Goal: Task Accomplishment & Management: Manage account settings

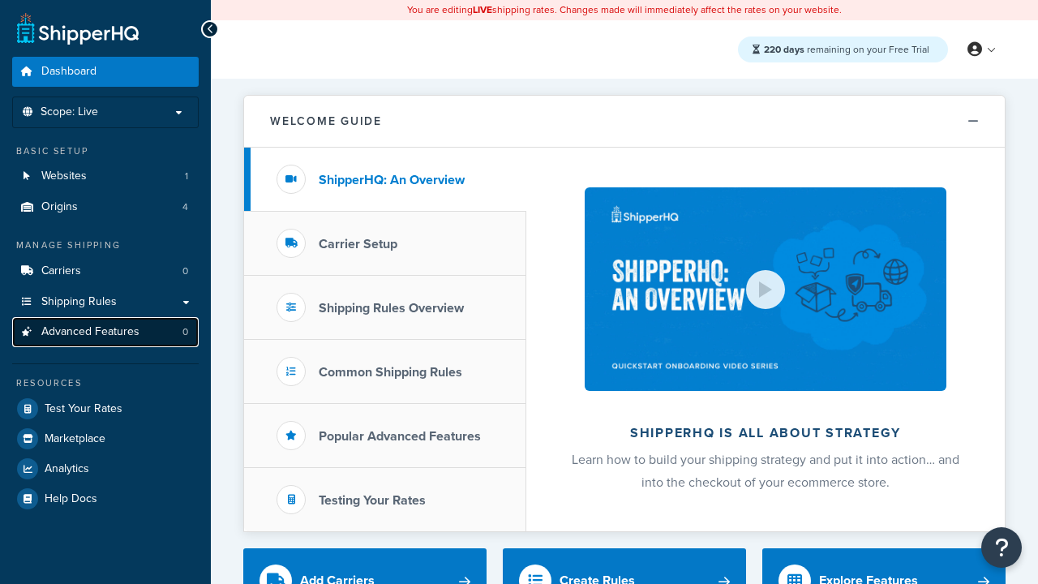
click at [105, 332] on span "Advanced Features" at bounding box center [90, 332] width 98 height 14
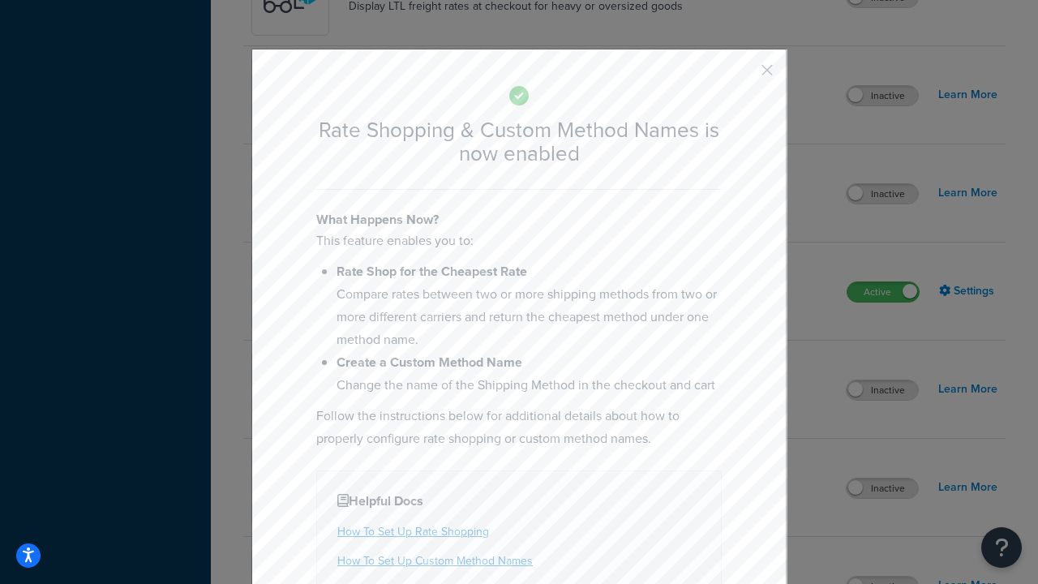
click at [743, 74] on button "button" at bounding box center [743, 76] width 4 height 4
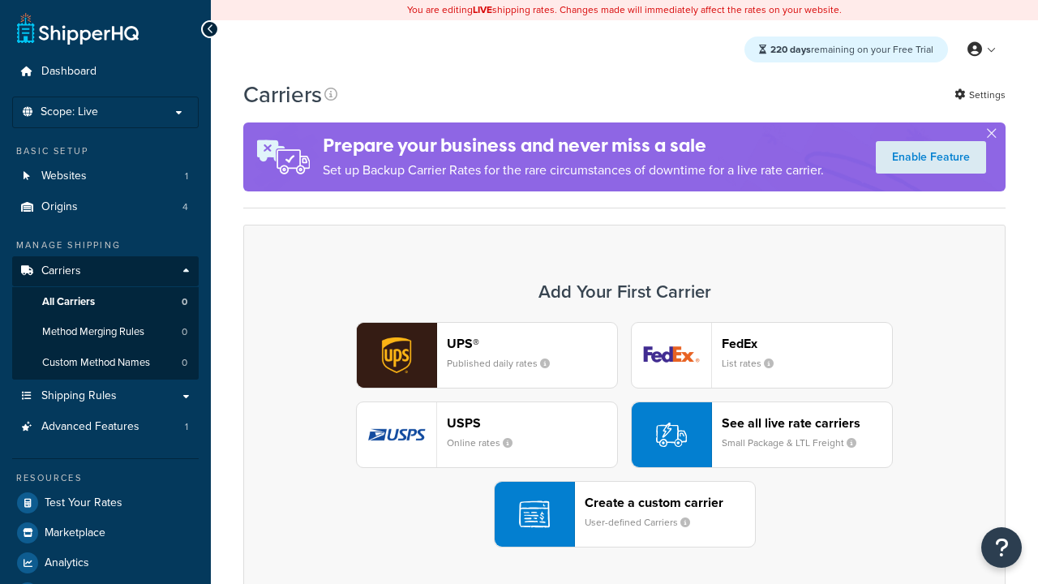
click at [625, 435] on div "UPS® Published daily rates FedEx List rates USPS Online rates See all live rate…" at bounding box center [624, 434] width 728 height 225
click at [762, 435] on div "See all live rate carriers Small Package & LTL Freight" at bounding box center [807, 434] width 170 height 39
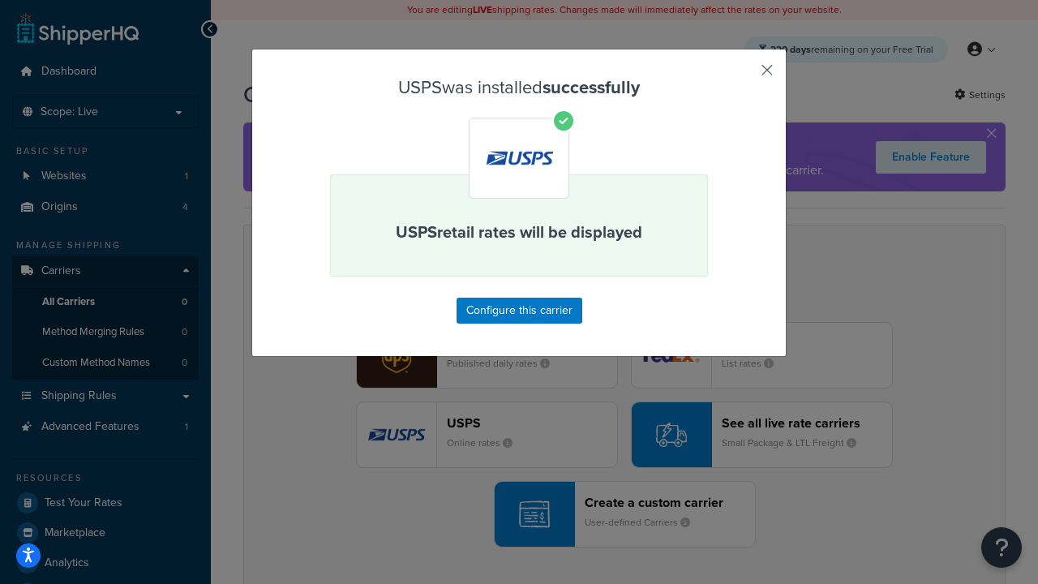
click at [743, 75] on button "button" at bounding box center [743, 76] width 4 height 4
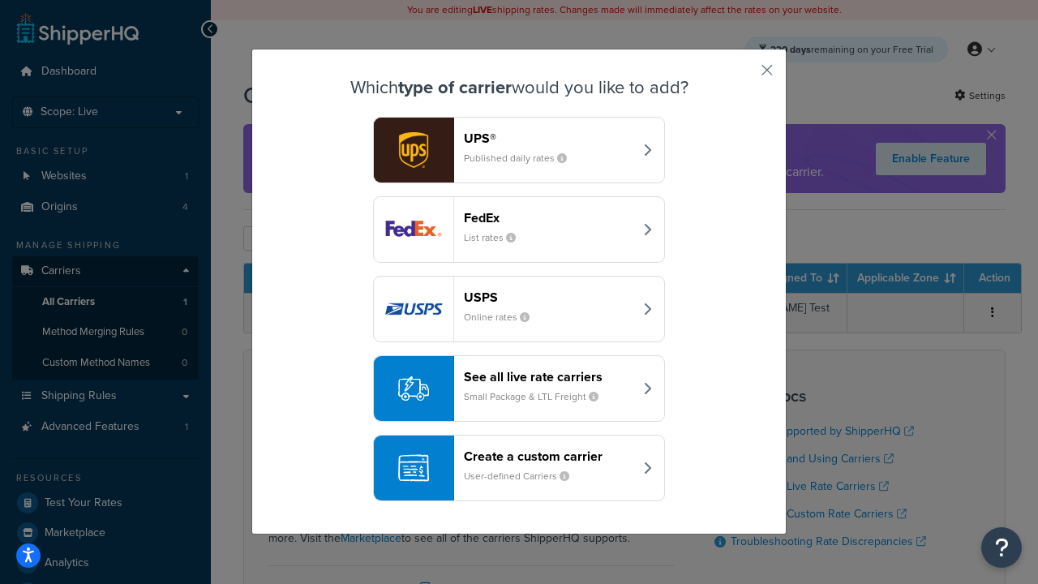
click at [519, 389] on div "See all live rate carriers Small Package & LTL Freight" at bounding box center [549, 388] width 170 height 39
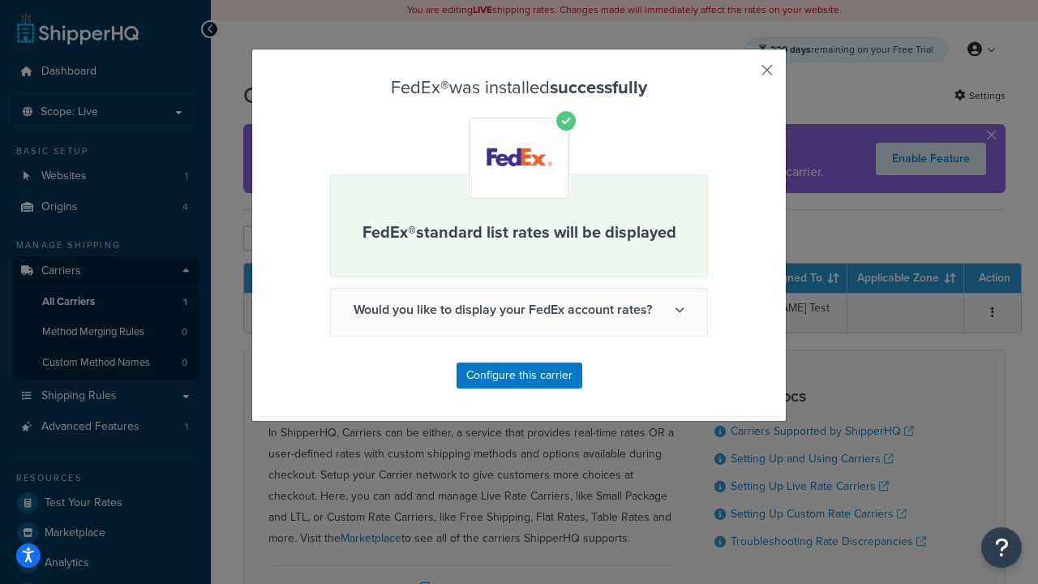
click at [743, 75] on button "button" at bounding box center [743, 76] width 4 height 4
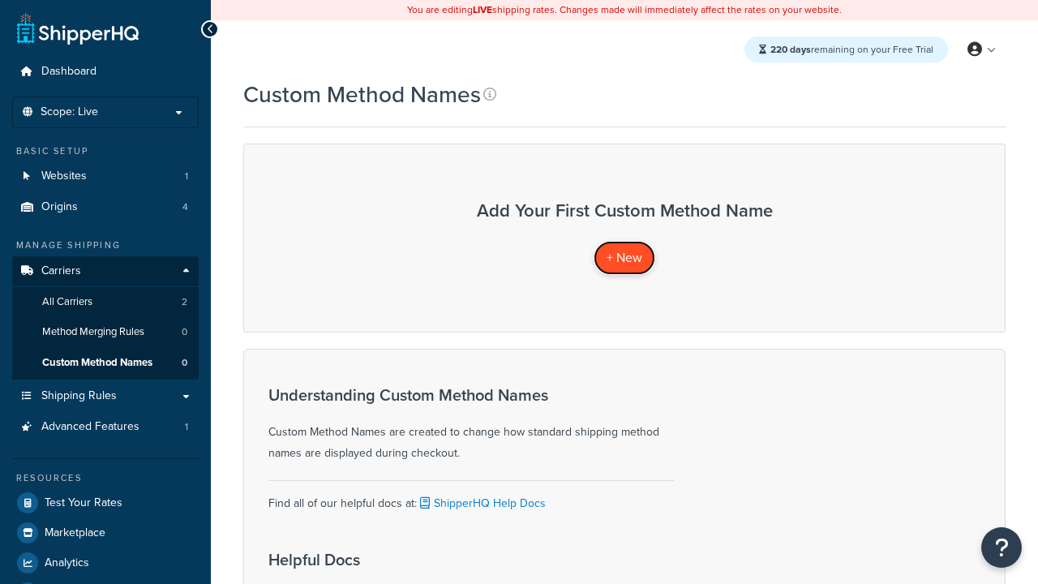
click at [625, 257] on span "+ New" at bounding box center [625, 257] width 36 height 19
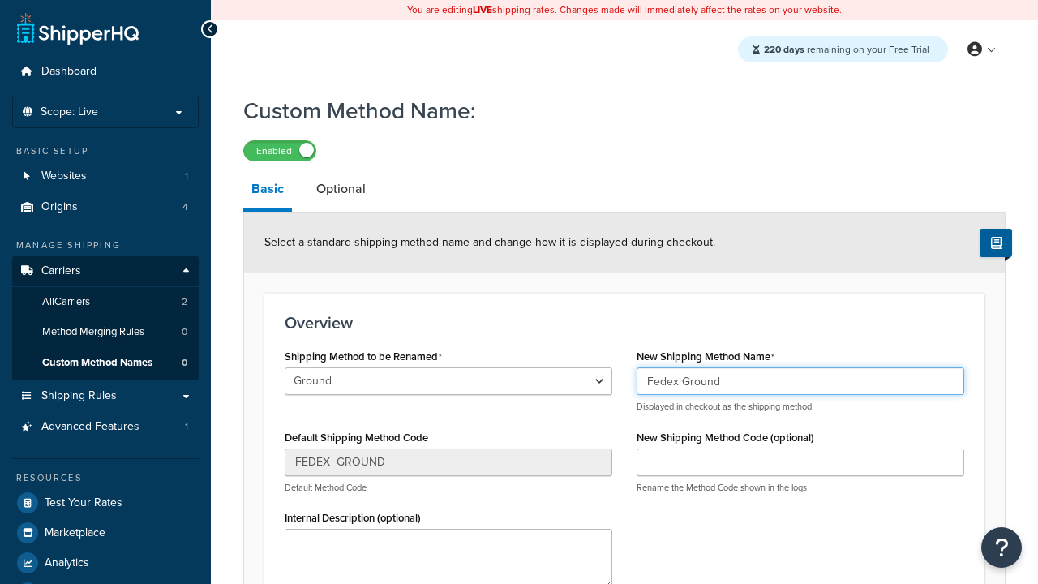
type input "Fedex Ground"
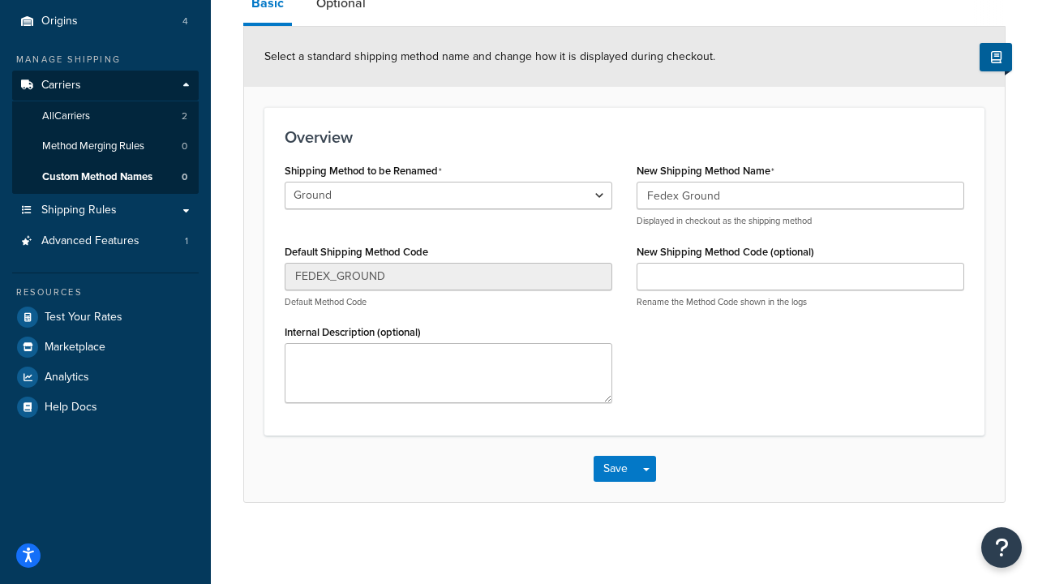
scroll to position [187, 0]
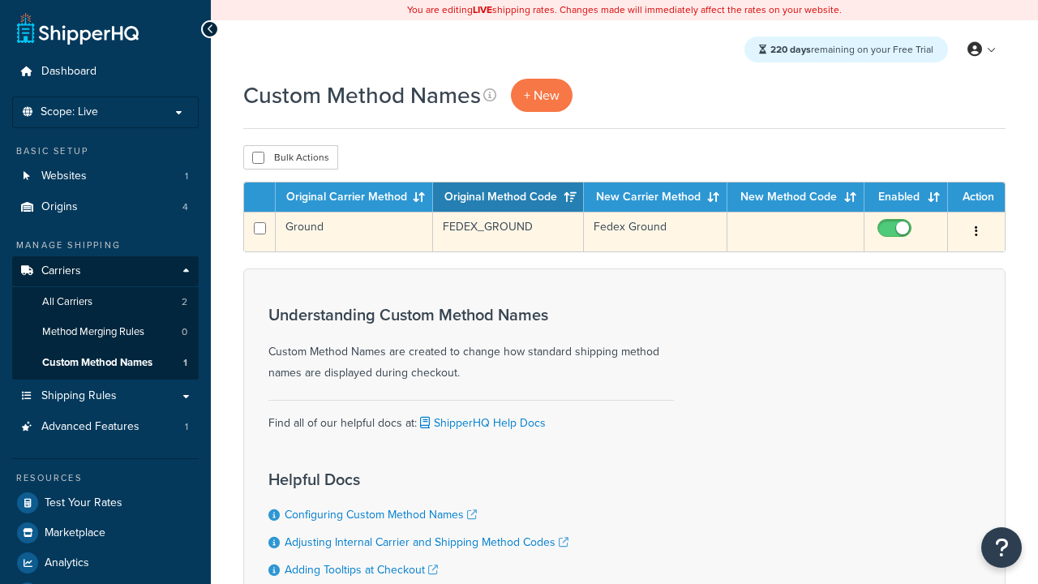
click at [977, 233] on icon "button" at bounding box center [976, 230] width 3 height 11
click at [0, 0] on link "Edit" at bounding box center [0, 0] width 0 height 0
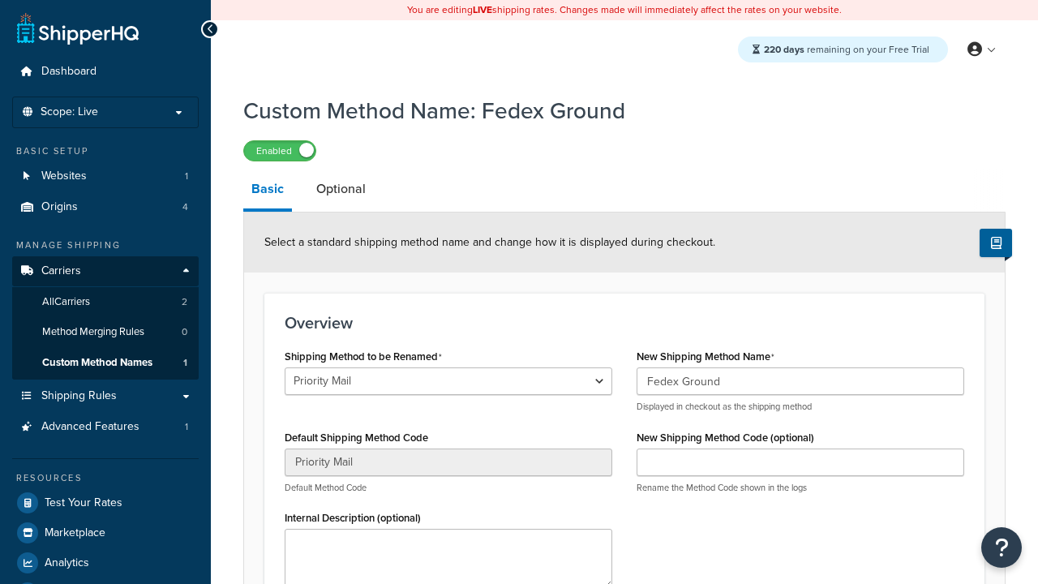
select select "731197"
type input "USPS Priority"
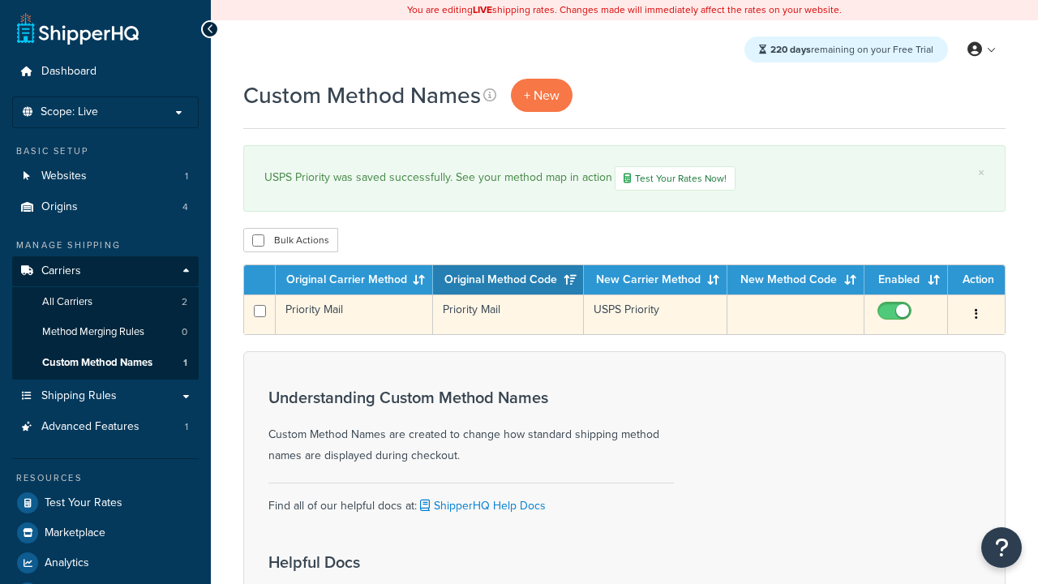
click at [977, 316] on icon "button" at bounding box center [976, 313] width 3 height 11
click at [0, 0] on link "Duplicate" at bounding box center [0, 0] width 0 height 0
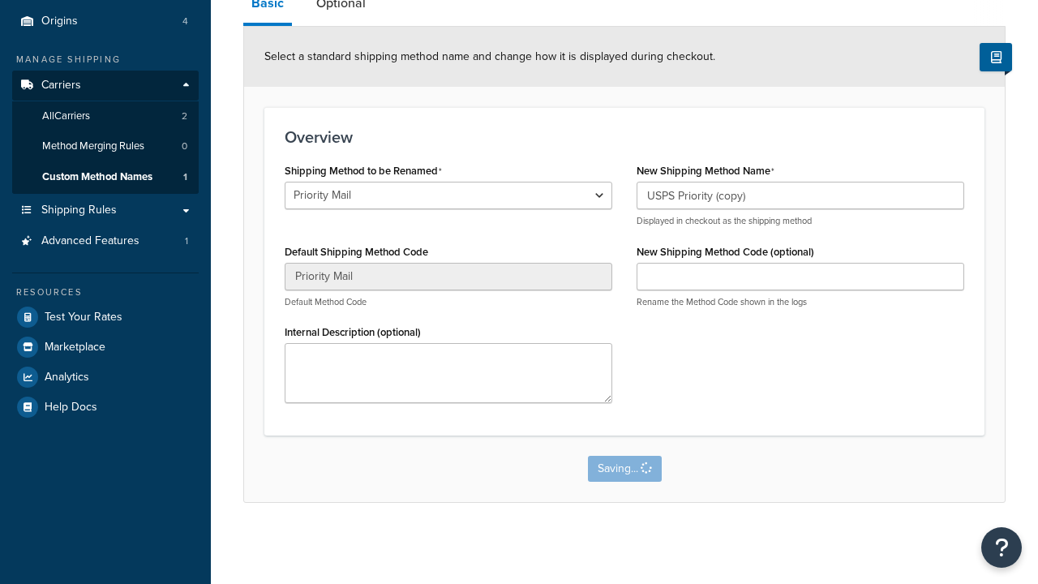
select select "731205"
type input "FEDEX_GROUND"
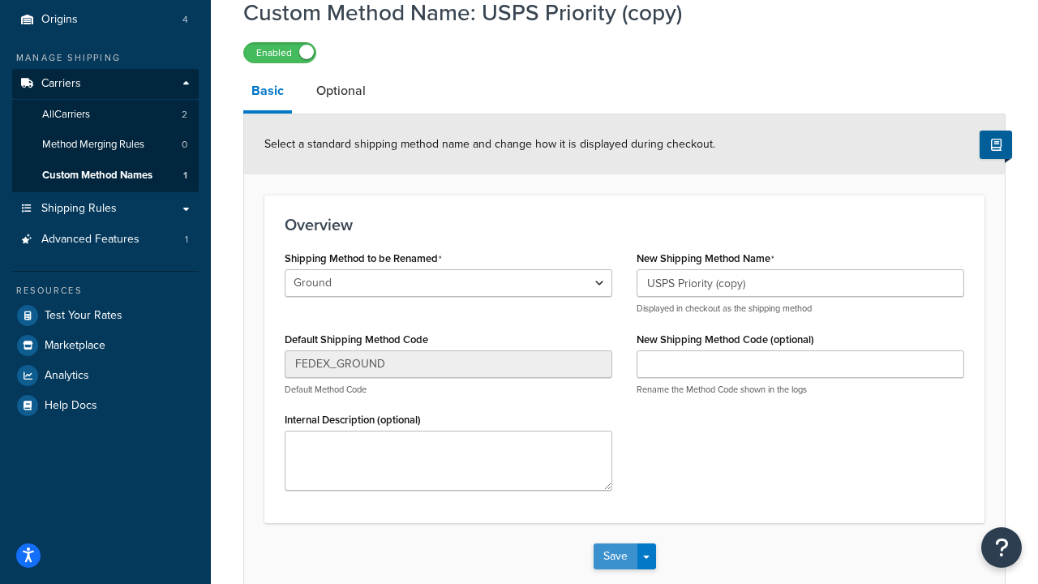
click at [615, 569] on button "Save" at bounding box center [616, 556] width 44 height 26
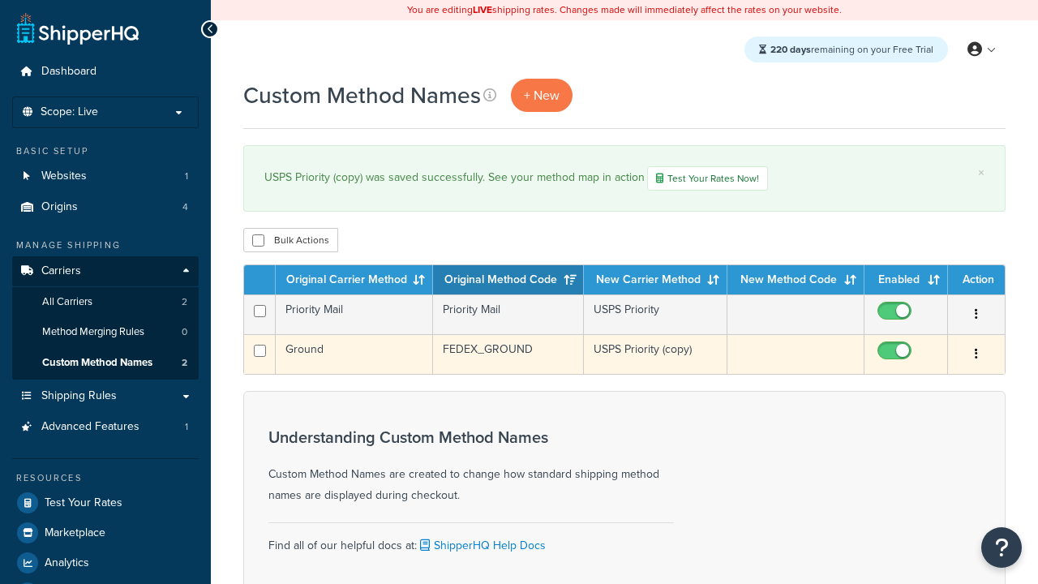
click at [977, 356] on icon "button" at bounding box center [976, 353] width 3 height 11
click at [0, 0] on link "Delete" at bounding box center [0, 0] width 0 height 0
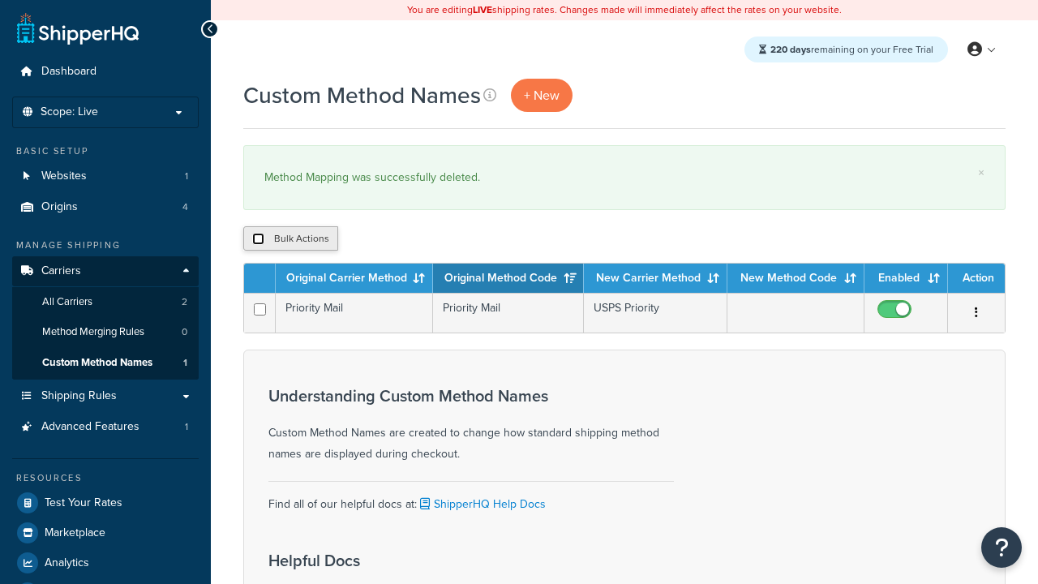
click at [258, 239] on input "checkbox" at bounding box center [258, 239] width 12 height 12
checkbox input "true"
click at [436, 239] on button "Delete" at bounding box center [433, 238] width 56 height 24
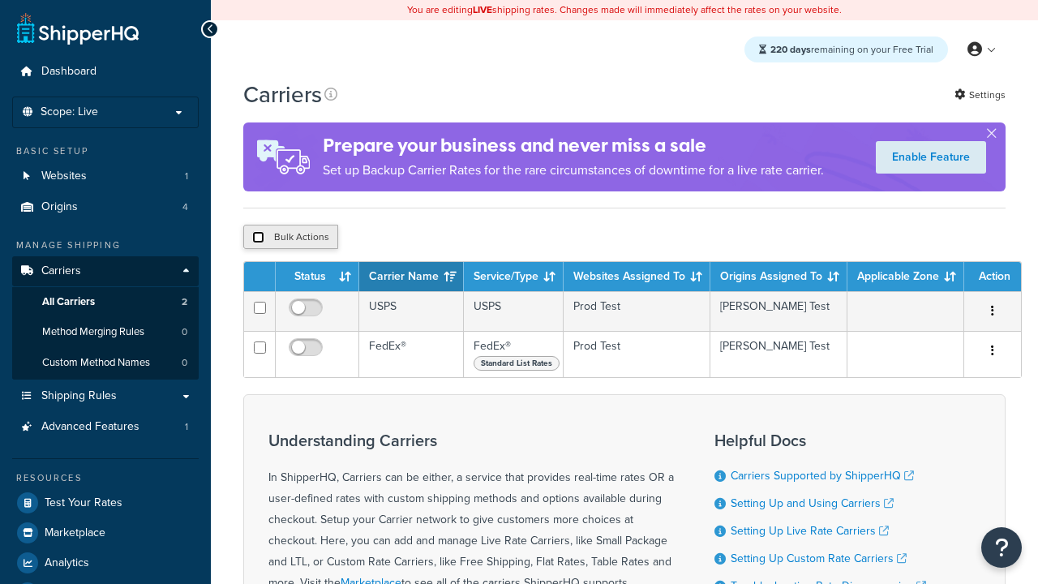
click at [258, 238] on input "checkbox" at bounding box center [258, 237] width 12 height 12
checkbox input "true"
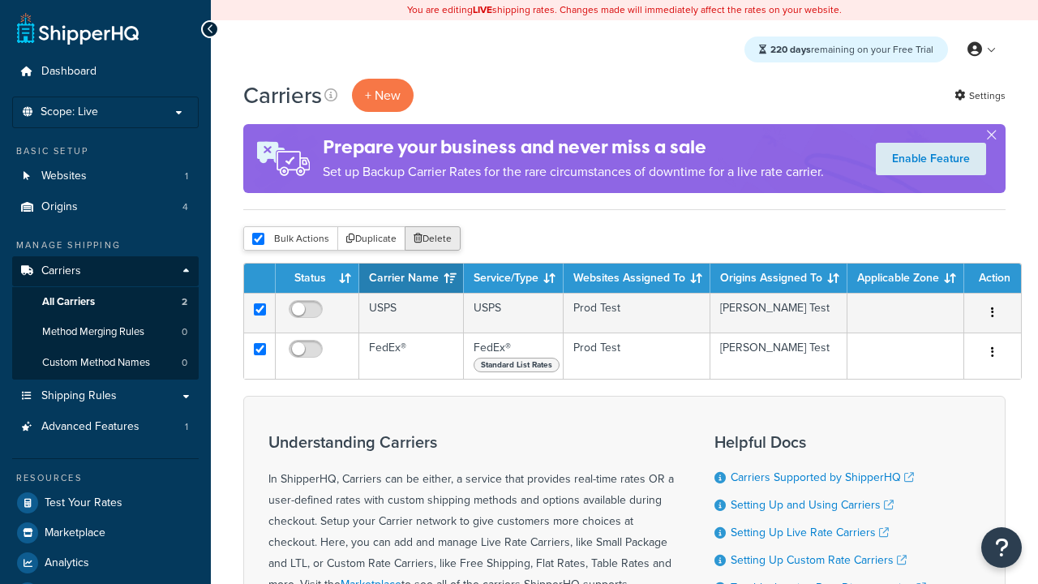
click at [436, 239] on button "Delete" at bounding box center [433, 238] width 56 height 24
